Goal: Check status

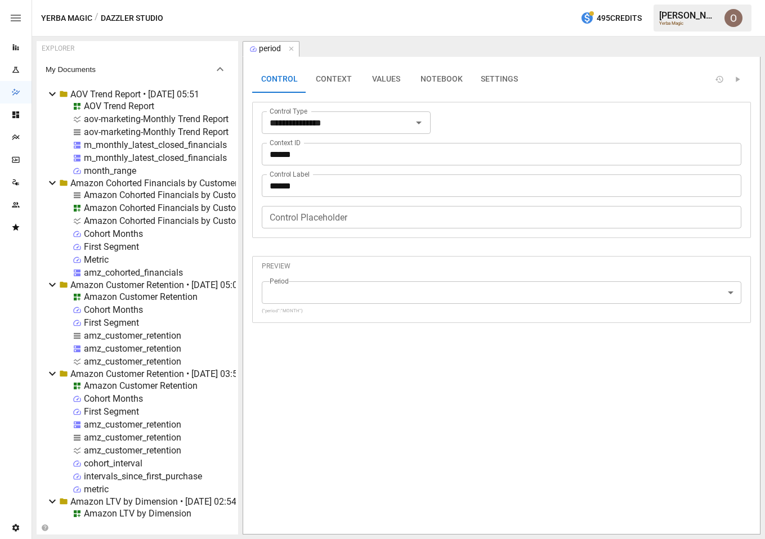
scroll to position [1982, 0]
